Goal: Information Seeking & Learning: Learn about a topic

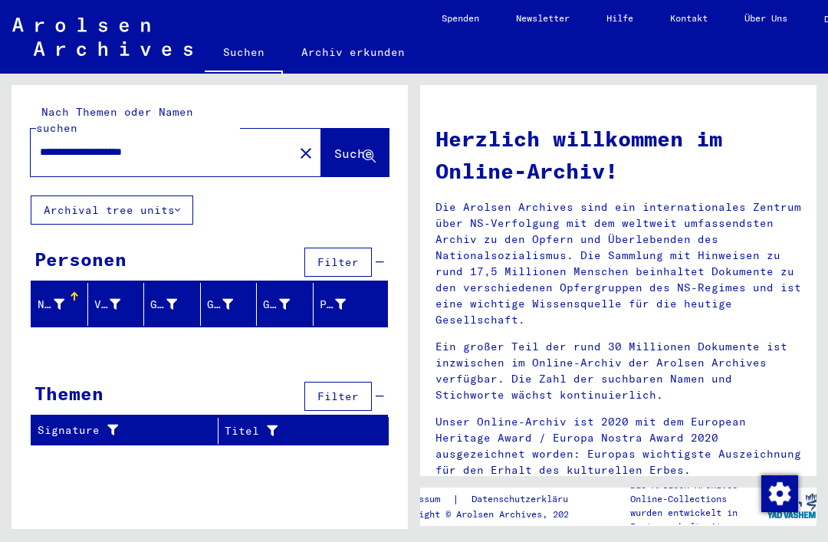
click at [380, 53] on link "Archiv erkunden" at bounding box center [353, 52] width 140 height 37
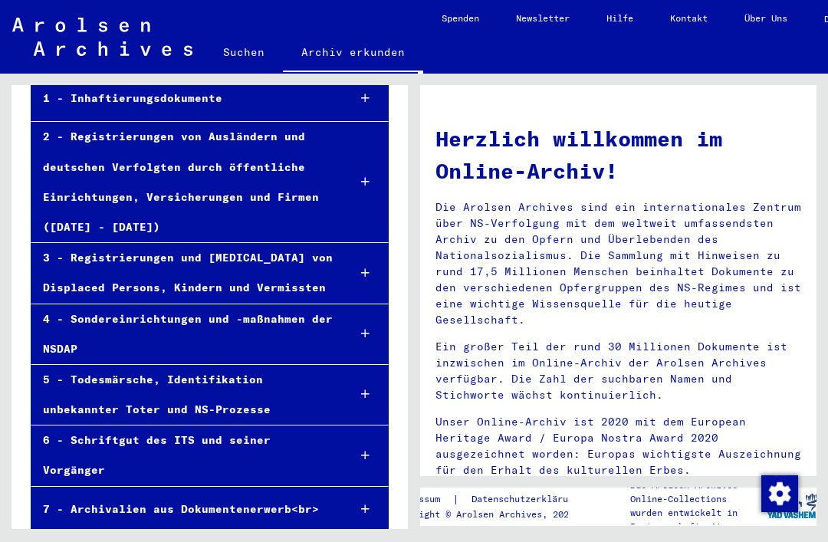
scroll to position [172, 0]
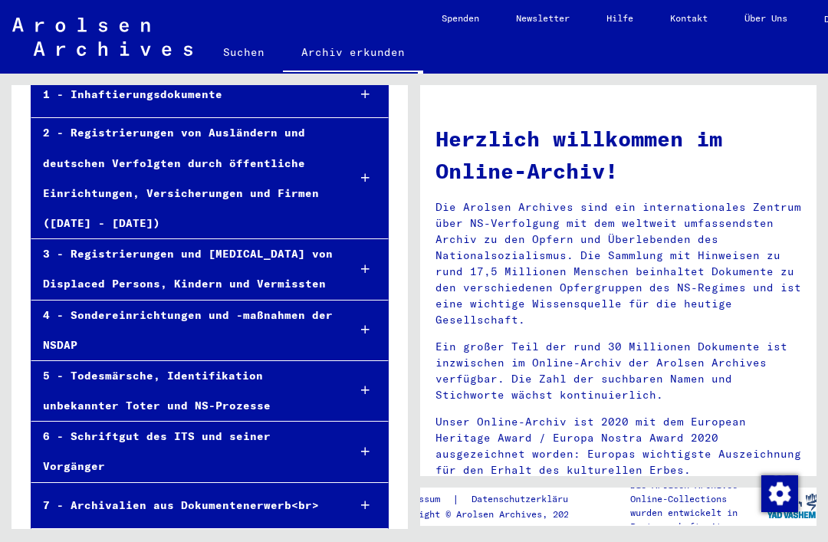
scroll to position [173, 0]
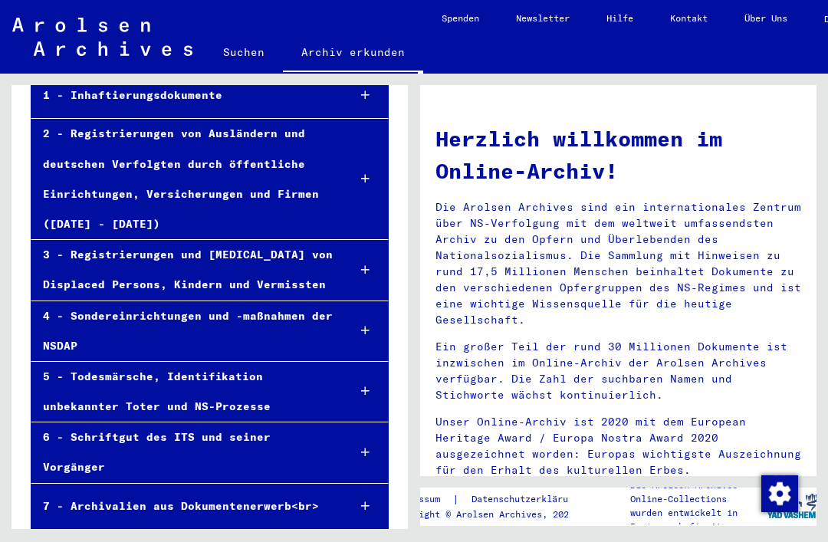
click at [334, 167] on div "2 - Registrierungen von Ausländern und deutschen Verfolgten durch öffentliche E…" at bounding box center [183, 179] width 304 height 120
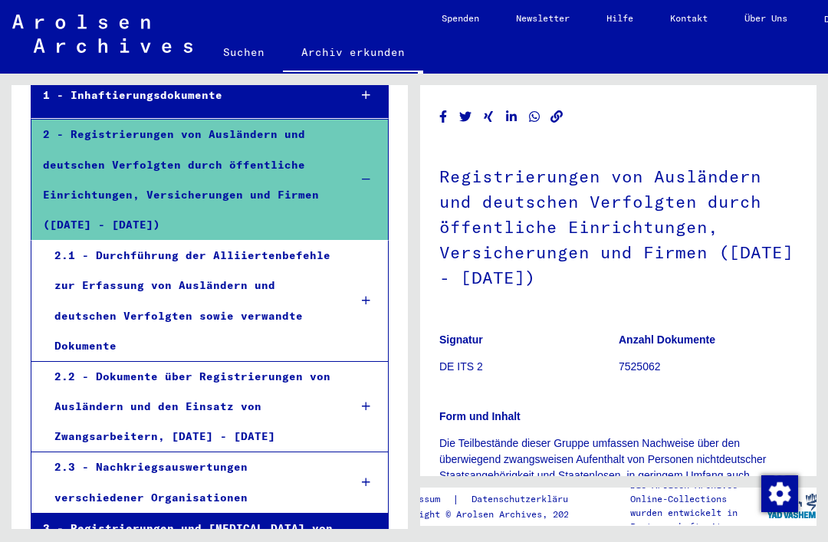
click at [350, 384] on div at bounding box center [366, 406] width 44 height 45
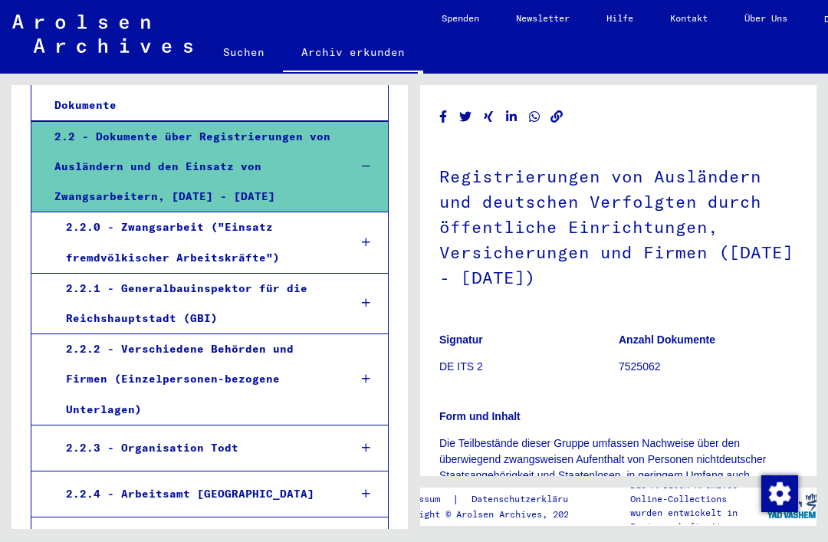
scroll to position [416, 0]
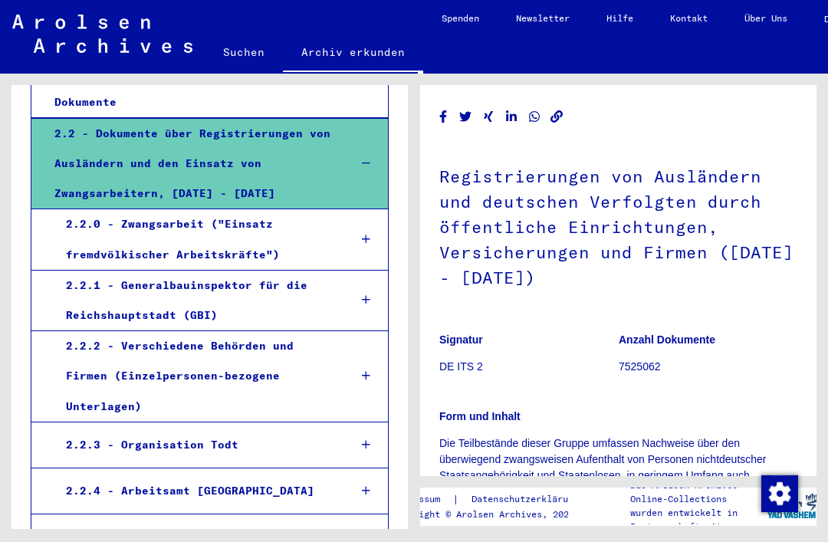
click at [282, 476] on div "2.2.4 - Arbeitsamt [GEOGRAPHIC_DATA]" at bounding box center [195, 491] width 282 height 30
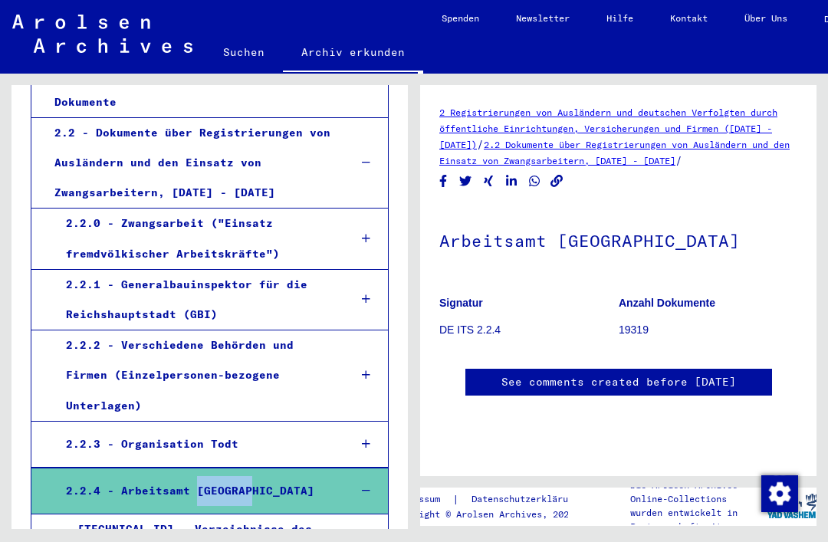
click at [318, 209] on div "2.2.0 - Zwangsarbeit ("Einsatz fremdvölkischer Arbeitskräfte")" at bounding box center [195, 239] width 282 height 60
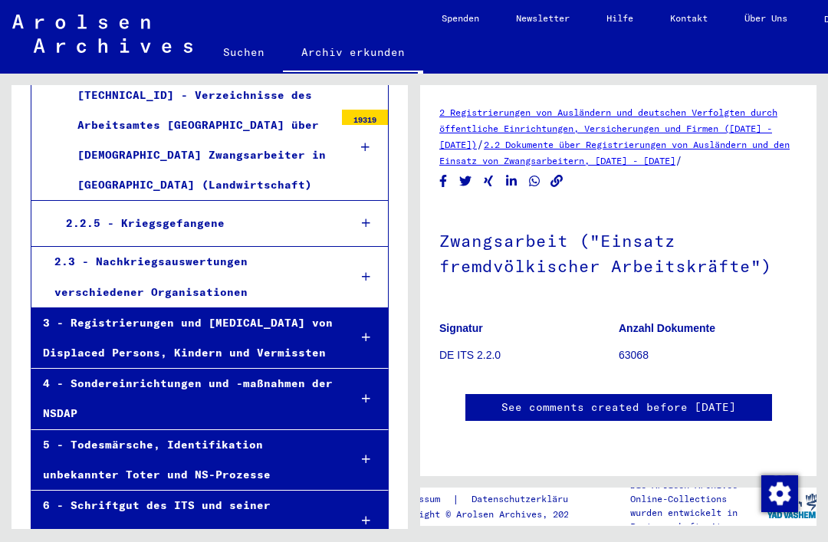
scroll to position [973, 0]
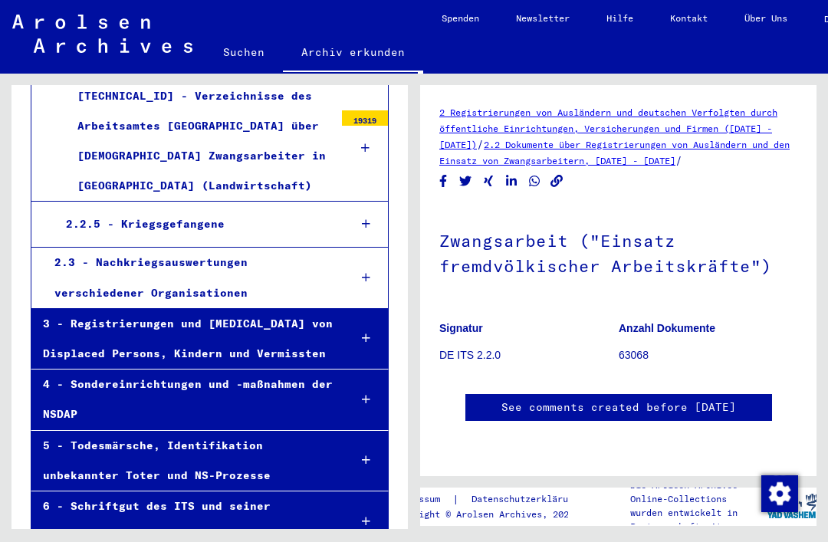
click at [556, 198] on div "2 Registrierungen von Ausländern und deutschen Verfolgten durch öffentliche Ein…" at bounding box center [618, 278] width 358 height 348
click at [314, 431] on div "5 - Todesmärsche, Identifikation unbekannter Toter und NS-Prozesse" at bounding box center [183, 461] width 305 height 60
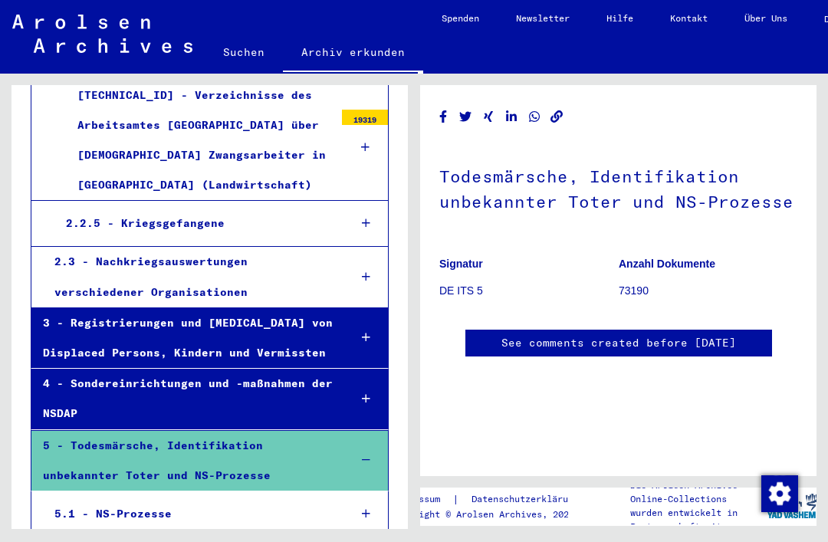
click at [376, 438] on div at bounding box center [366, 460] width 44 height 45
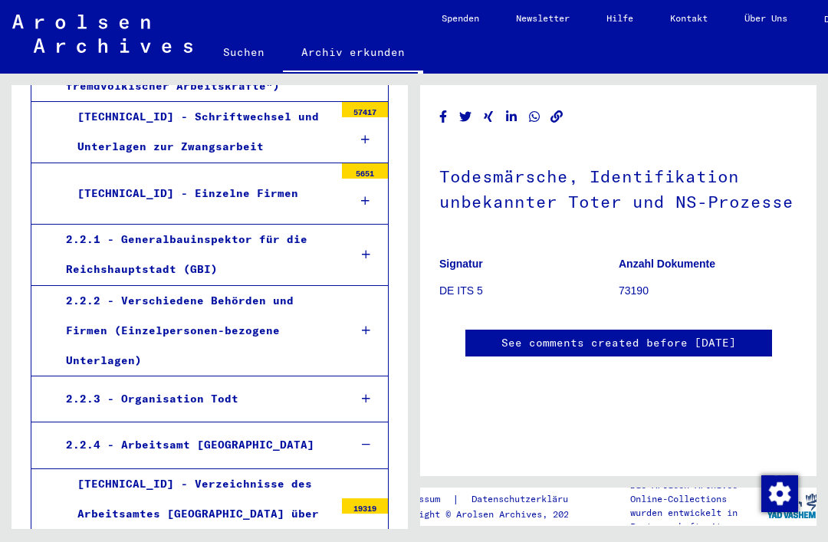
scroll to position [583, 0]
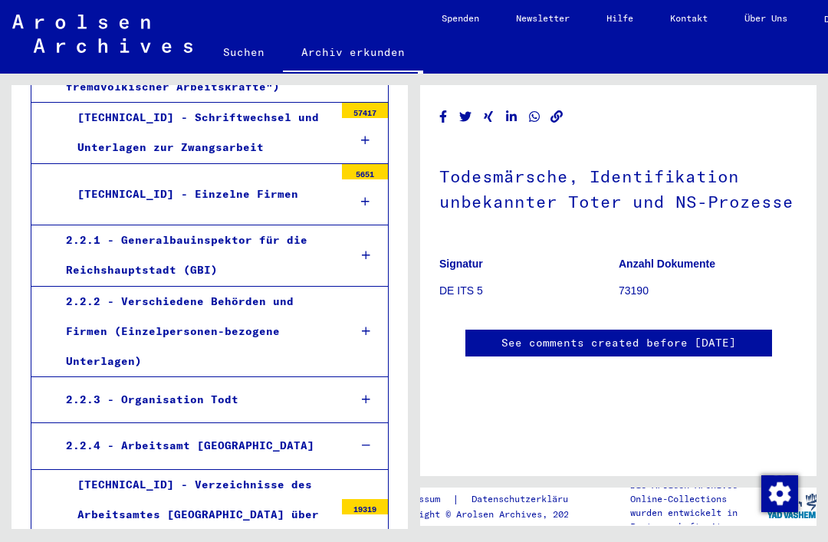
click at [376, 470] on mat-tree-node "[TECHNICAL_ID] - Verzeichnisse des Arbeitsamtes [GEOGRAPHIC_DATA] über [DEMOGRA…" at bounding box center [210, 530] width 358 height 121
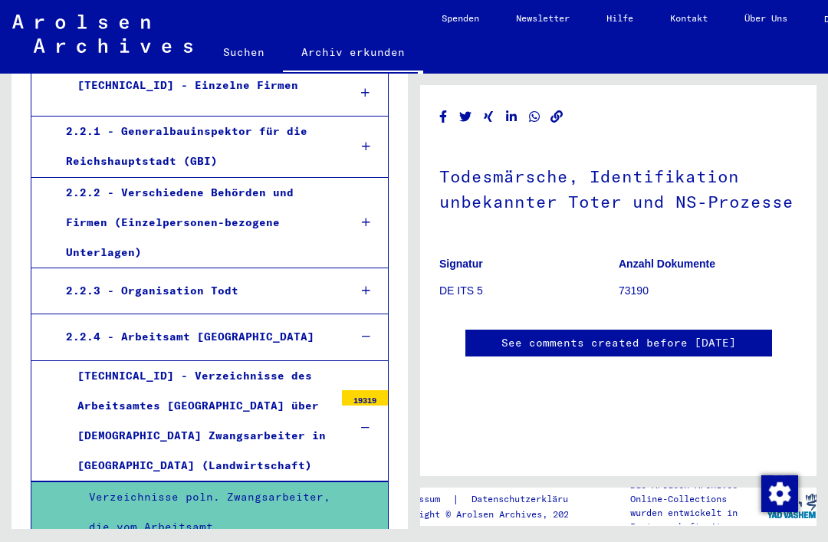
scroll to position [0, 0]
click at [373, 361] on mat-tree-node "[TECHNICAL_ID] - Verzeichnisse des Arbeitsamtes [GEOGRAPHIC_DATA] über [DEMOGRA…" at bounding box center [210, 421] width 358 height 121
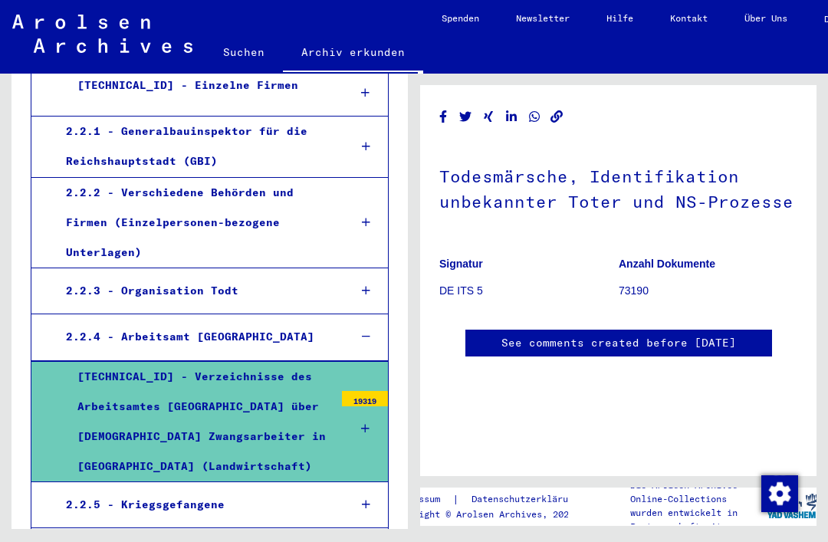
click at [360, 361] on mat-tree-node "[TECHNICAL_ID] - Verzeichnisse des Arbeitsamtes [GEOGRAPHIC_DATA] über [DEMOGRA…" at bounding box center [210, 422] width 358 height 122
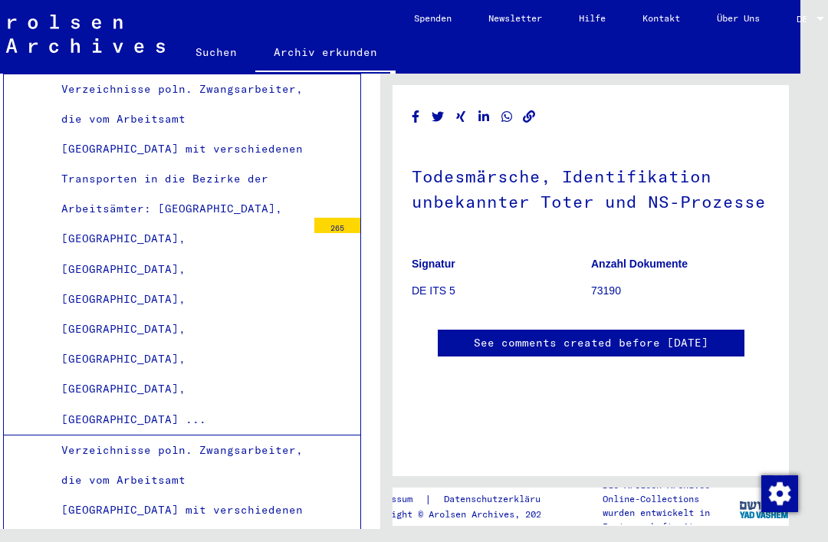
scroll to position [3392, 0]
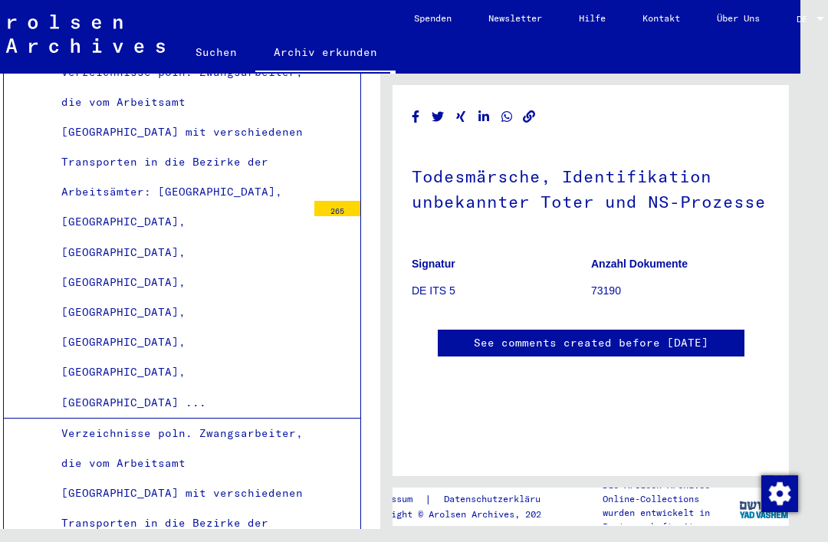
scroll to position [3396, 0]
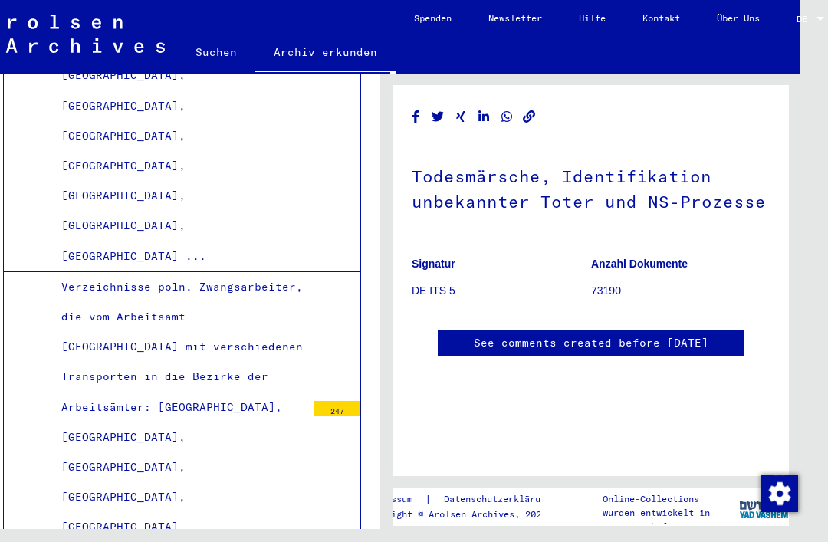
click at [388, 315] on div "Todesmärsche, Identifikation unbekannter Toter und NS-Prozesse Signatur DE ITS …" at bounding box center [594, 301] width 414 height 455
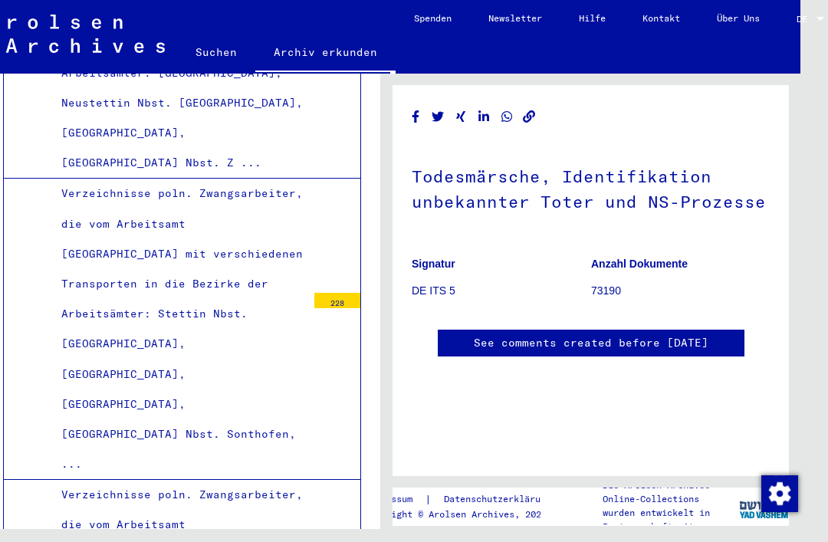
scroll to position [4538, 0]
